Goal: Check status: Check status

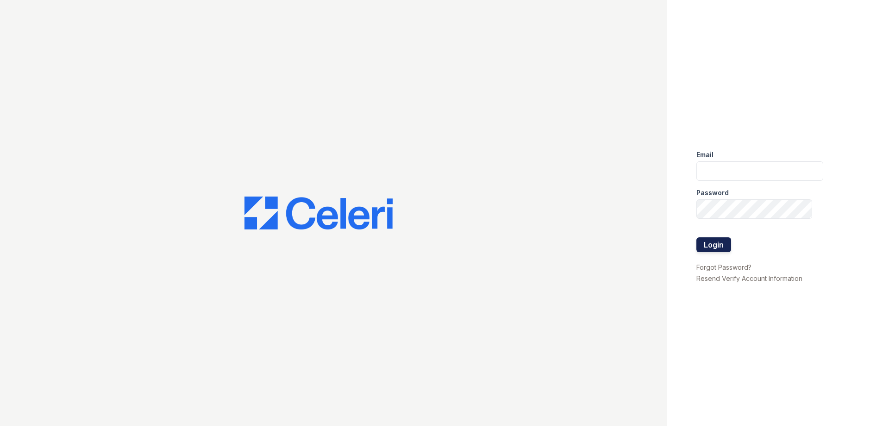
type input "[EMAIL_ADDRESS][DOMAIN_NAME]"
click at [701, 241] on button "Login" at bounding box center [713, 244] width 35 height 15
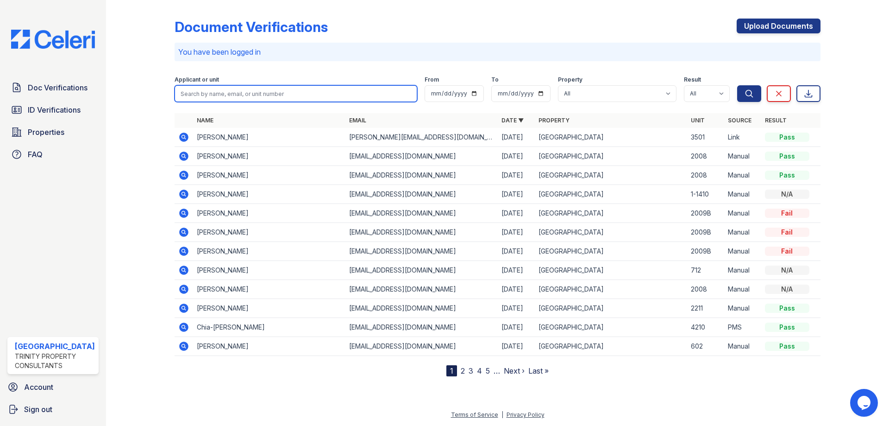
click at [253, 100] on input "search" at bounding box center [296, 93] width 243 height 17
click at [289, 95] on input "search" at bounding box center [296, 93] width 243 height 17
type input "suzanne"
click at [737, 85] on button "Search" at bounding box center [749, 93] width 24 height 17
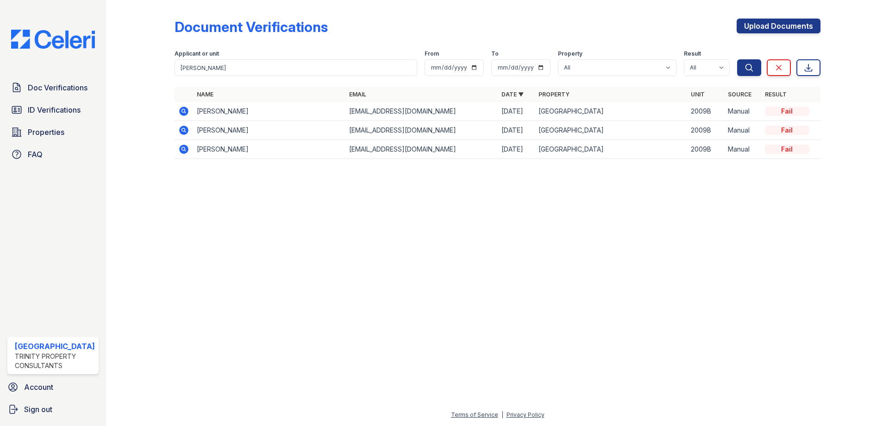
click at [181, 107] on icon at bounding box center [183, 110] width 9 height 9
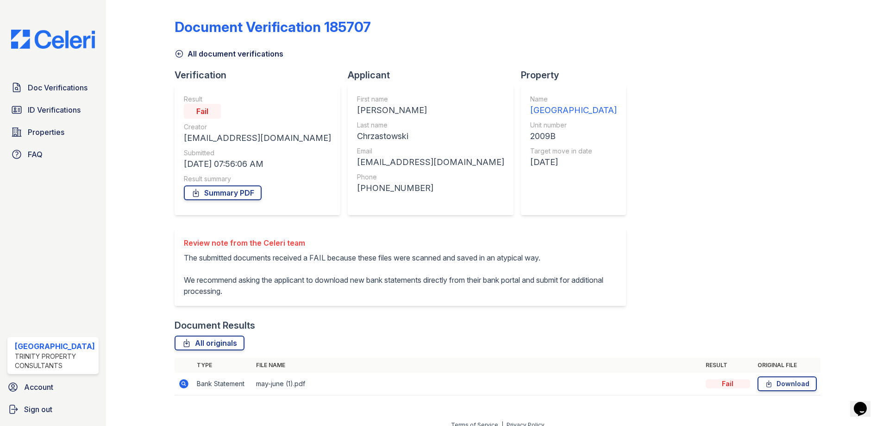
click at [184, 382] on icon at bounding box center [183, 383] width 11 height 11
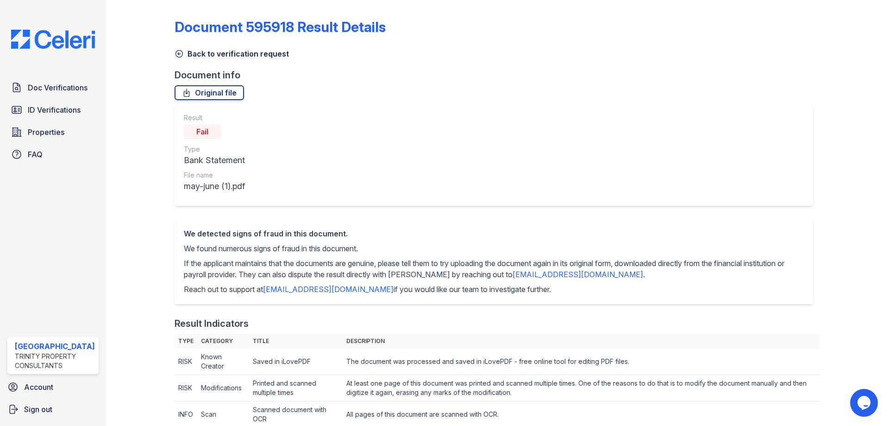
click at [178, 52] on icon at bounding box center [179, 53] width 9 height 9
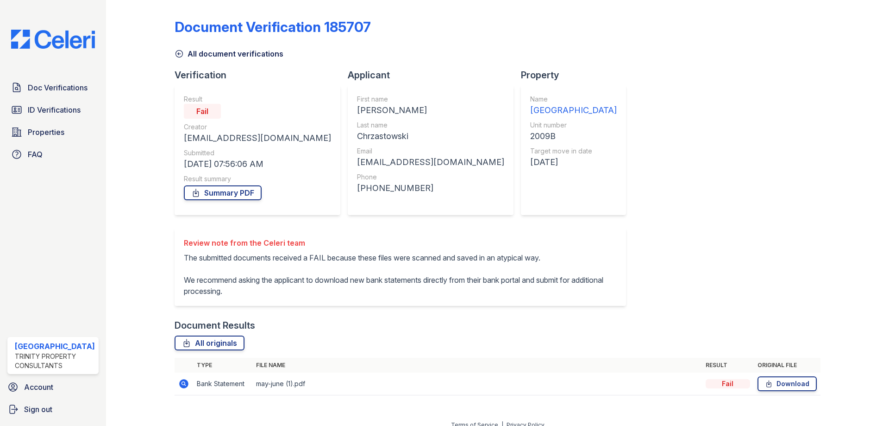
click at [177, 56] on icon at bounding box center [179, 53] width 9 height 9
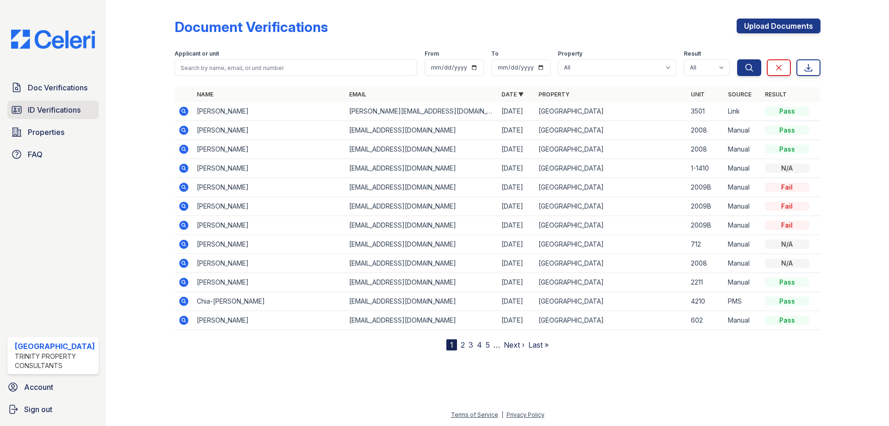
click at [57, 108] on span "ID Verifications" at bounding box center [54, 109] width 53 height 11
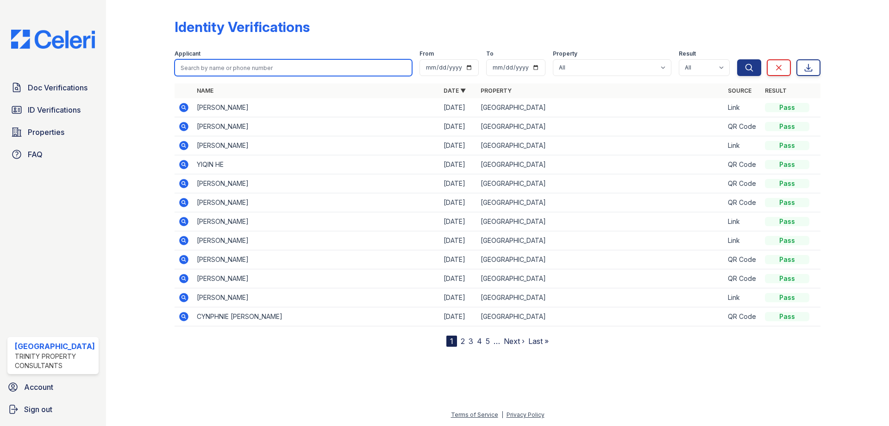
drag, startPoint x: 206, startPoint y: 80, endPoint x: 307, endPoint y: 65, distance: 102.1
click at [307, 65] on input "search" at bounding box center [294, 67] width 238 height 17
type input "samantha"
click at [737, 59] on button "Search" at bounding box center [749, 67] width 24 height 17
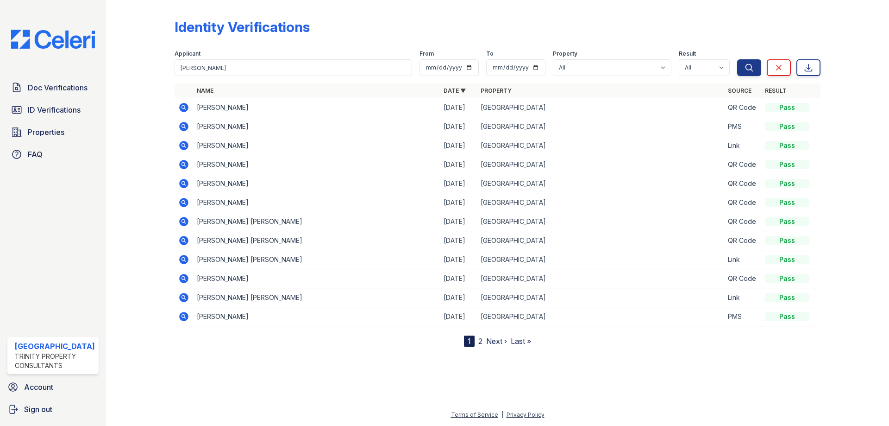
click at [183, 147] on icon at bounding box center [183, 145] width 9 height 9
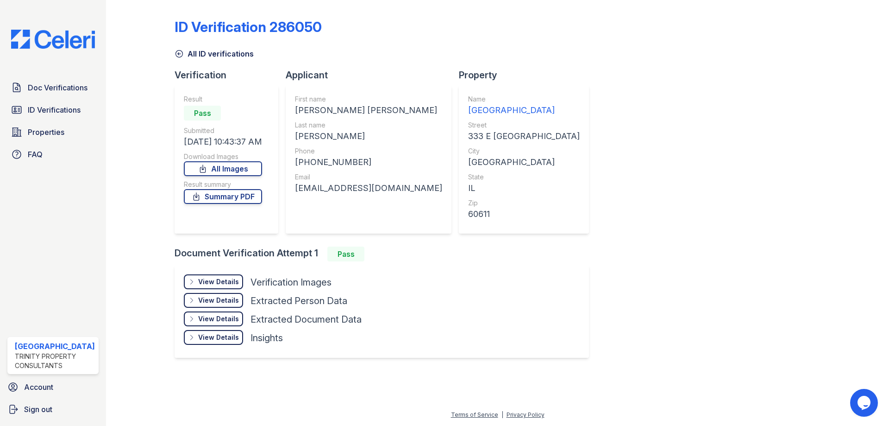
click at [220, 276] on div "View Details Details" at bounding box center [213, 281] width 59 height 15
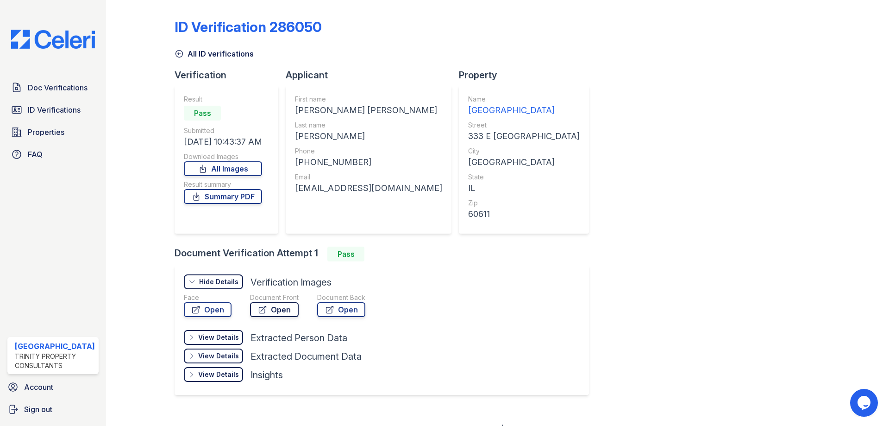
click at [274, 303] on link "Open" at bounding box center [274, 309] width 49 height 15
click at [176, 54] on icon at bounding box center [179, 53] width 9 height 9
